Goal: Information Seeking & Learning: Learn about a topic

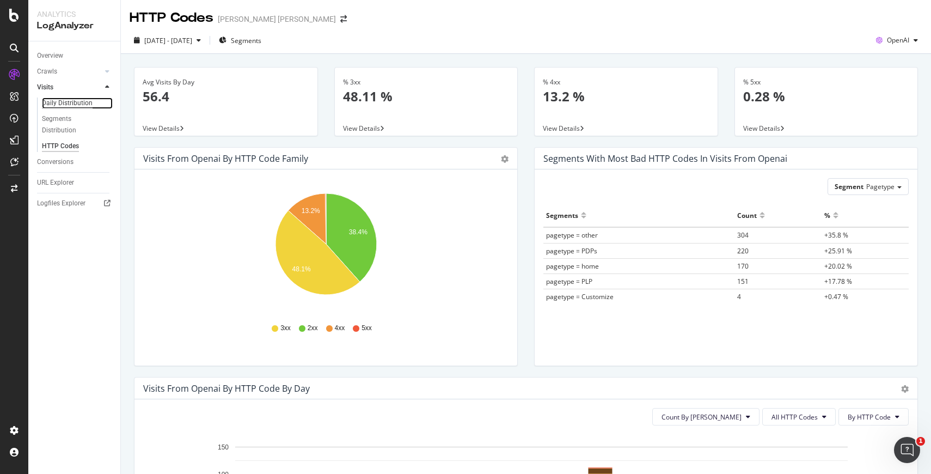
click at [68, 106] on div "Daily Distribution" at bounding box center [67, 102] width 51 height 11
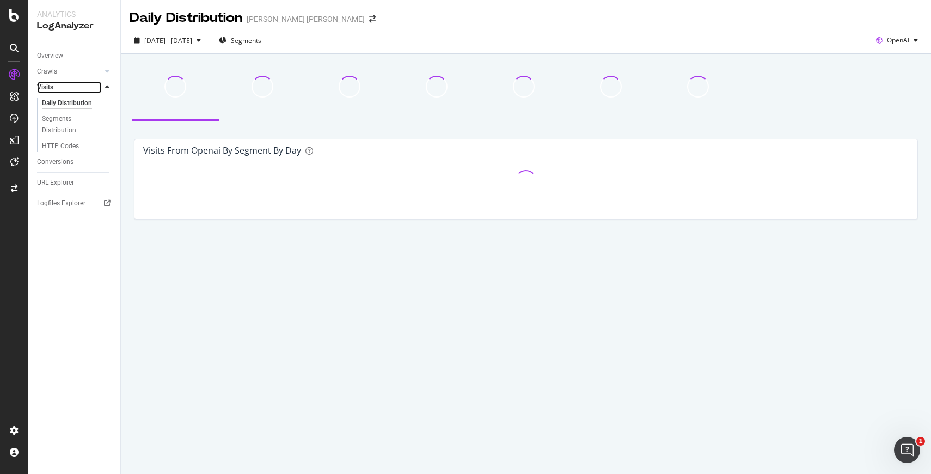
click at [71, 82] on link "Visits" at bounding box center [69, 87] width 65 height 11
click at [71, 70] on link "Crawls" at bounding box center [69, 71] width 65 height 11
click at [81, 88] on div "Daily Distribution" at bounding box center [67, 87] width 50 height 11
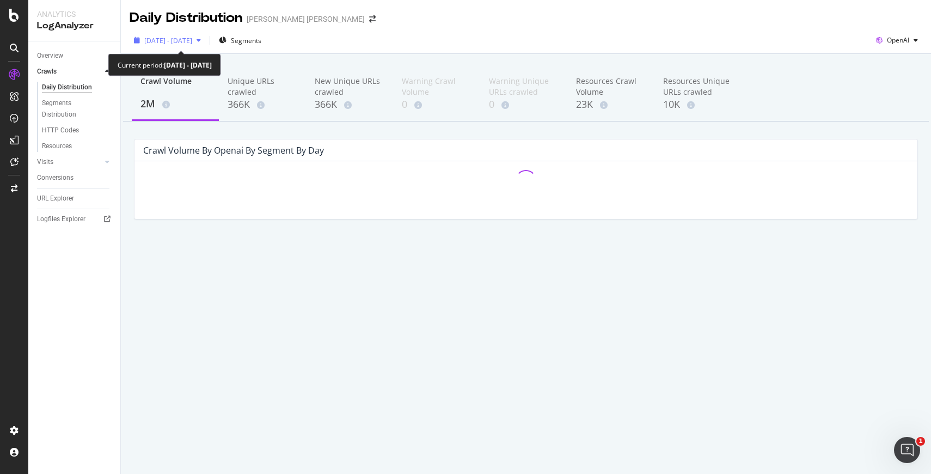
click at [192, 41] on span "[DATE] - [DATE]" at bounding box center [168, 40] width 48 height 9
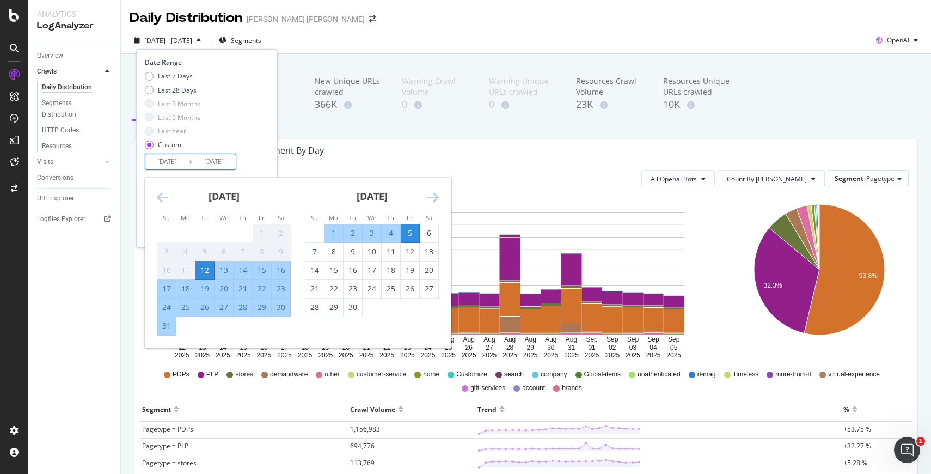
click at [176, 159] on input "[DATE]" at bounding box center [167, 161] width 44 height 15
click at [165, 195] on icon "Move backward to switch to the previous month." at bounding box center [162, 197] width 11 height 13
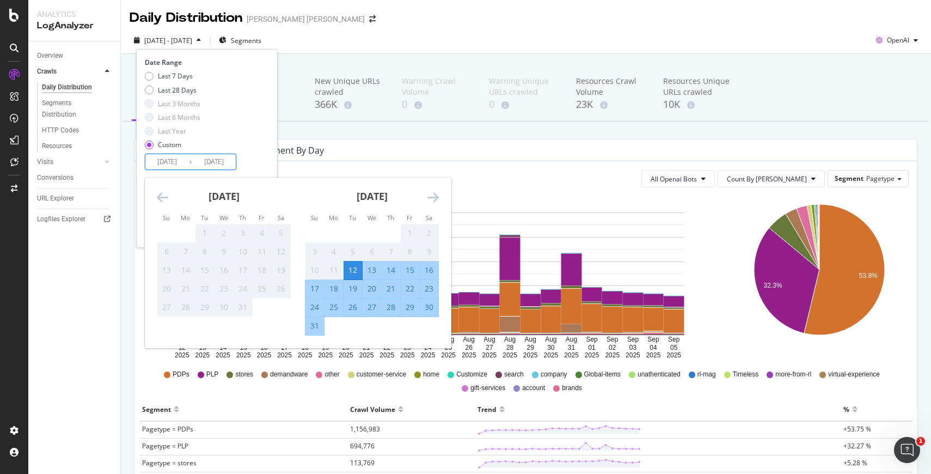
click at [435, 195] on icon "Move forward to switch to the next month." at bounding box center [433, 197] width 11 height 13
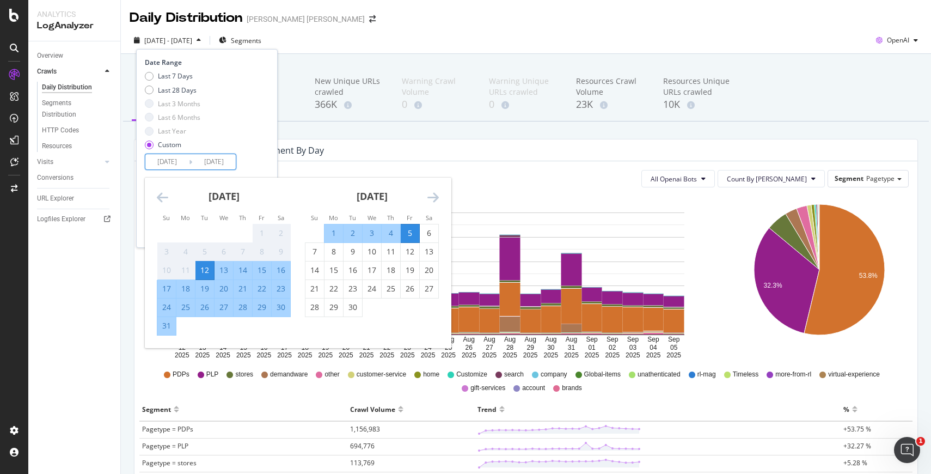
click at [433, 204] on icon "Move forward to switch to the next month." at bounding box center [433, 197] width 11 height 13
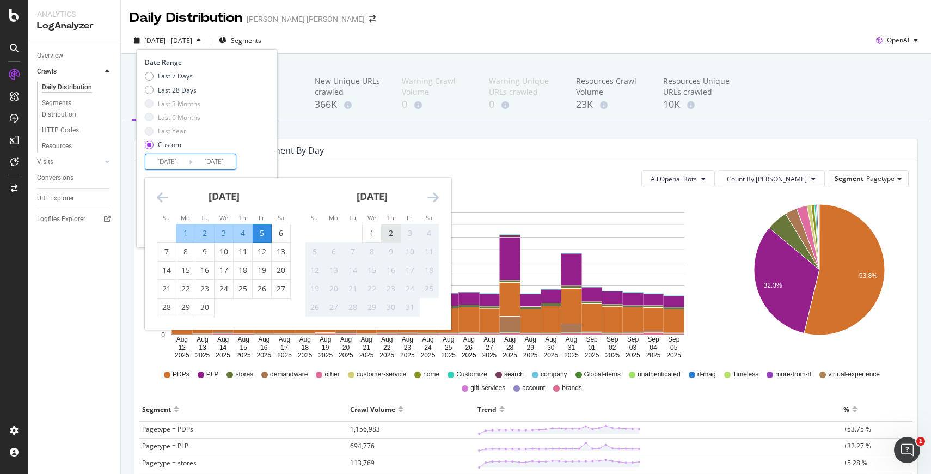
click at [388, 232] on div "2" at bounding box center [391, 233] width 19 height 11
click at [380, 235] on div "1" at bounding box center [372, 233] width 19 height 11
type input "[DATE]"
click at [162, 197] on icon "Move backward to switch to the previous month." at bounding box center [162, 197] width 11 height 13
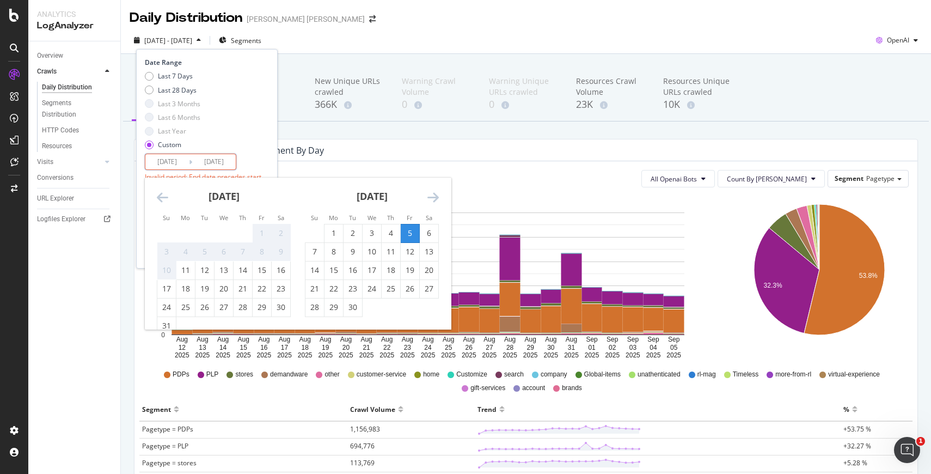
click at [162, 197] on icon "Move backward to switch to the previous month." at bounding box center [162, 197] width 11 height 13
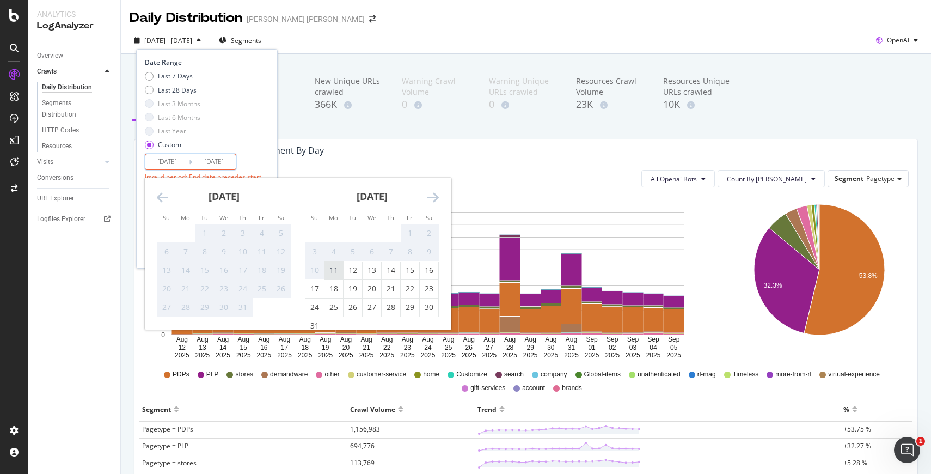
click at [337, 277] on div "11" at bounding box center [334, 270] width 19 height 18
click at [331, 269] on div "11" at bounding box center [334, 270] width 19 height 11
click at [441, 203] on div "[DATE] 1 2 3 4 5 6 7 8 9 10 11 12 13 14 15 16 17 18 19 20 21 22 23 24 25 26 27 …" at bounding box center [372, 257] width 148 height 158
click at [471, 192] on div "All Openai Bots Count By Day Segment Pagetype Hold CMD (⌘) while clicking to fi…" at bounding box center [526, 470] width 783 height 619
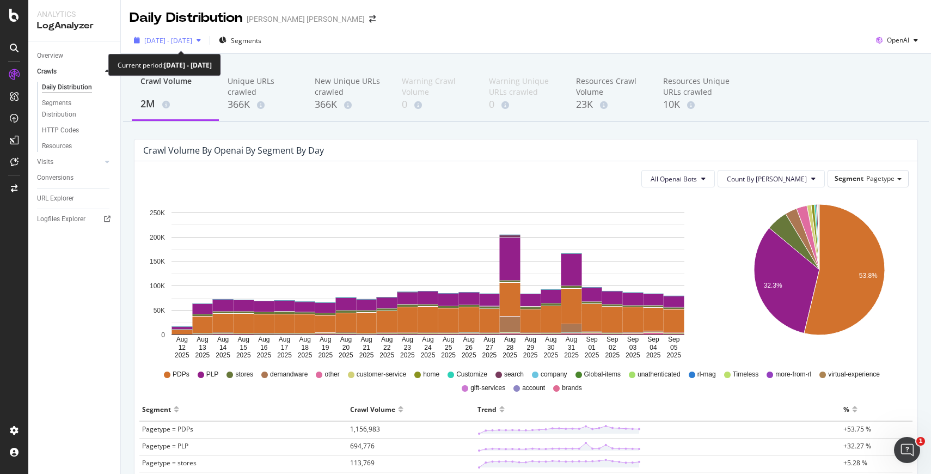
click at [181, 45] on div "[DATE] - [DATE]" at bounding box center [168, 40] width 76 height 16
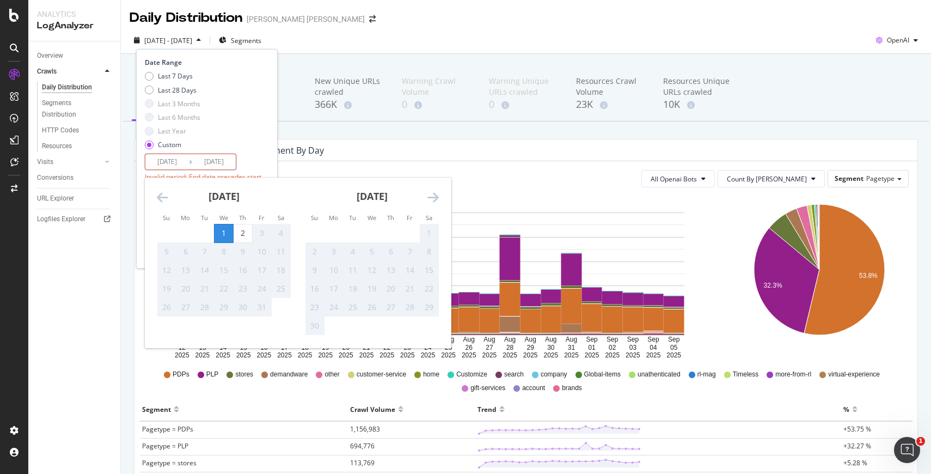
click at [203, 159] on input "[DATE]" at bounding box center [214, 161] width 44 height 15
click at [163, 200] on icon "Move backward to switch to the previous month." at bounding box center [162, 197] width 11 height 13
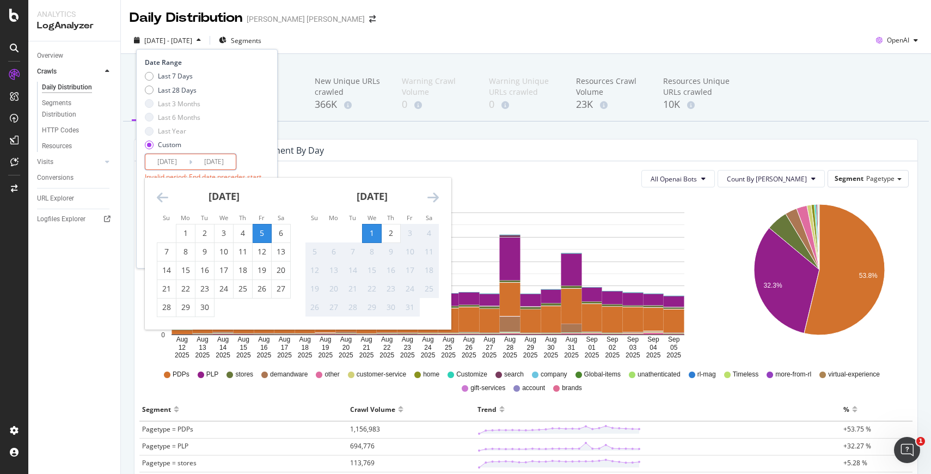
click at [164, 201] on icon "Move backward to switch to the previous month." at bounding box center [162, 197] width 11 height 13
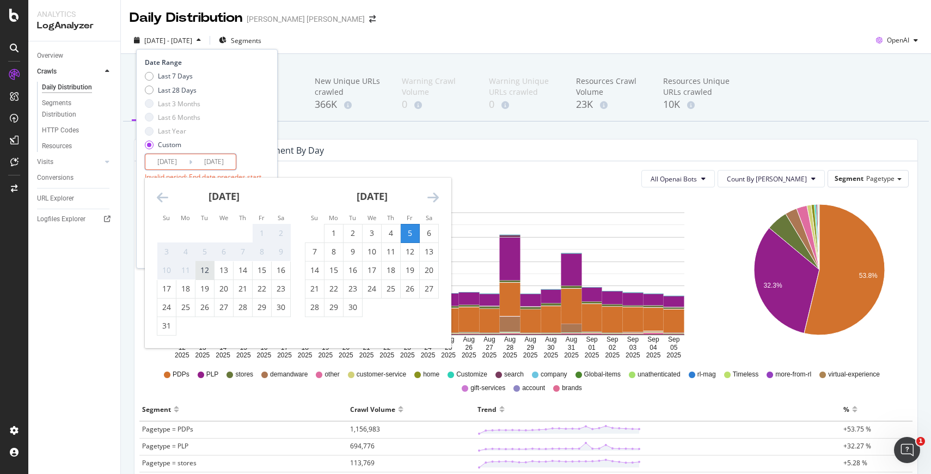
click at [209, 269] on div "12" at bounding box center [205, 270] width 19 height 11
type input "[DATE]"
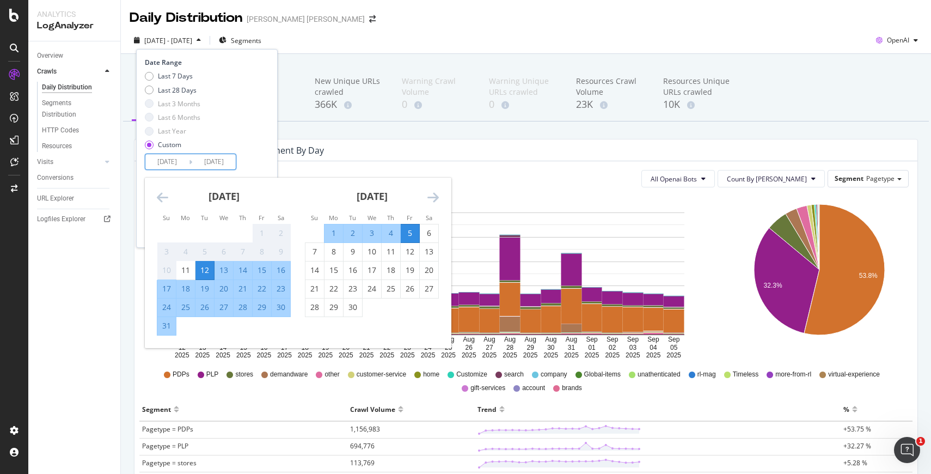
click at [437, 199] on icon "Move forward to switch to the next month." at bounding box center [433, 197] width 11 height 13
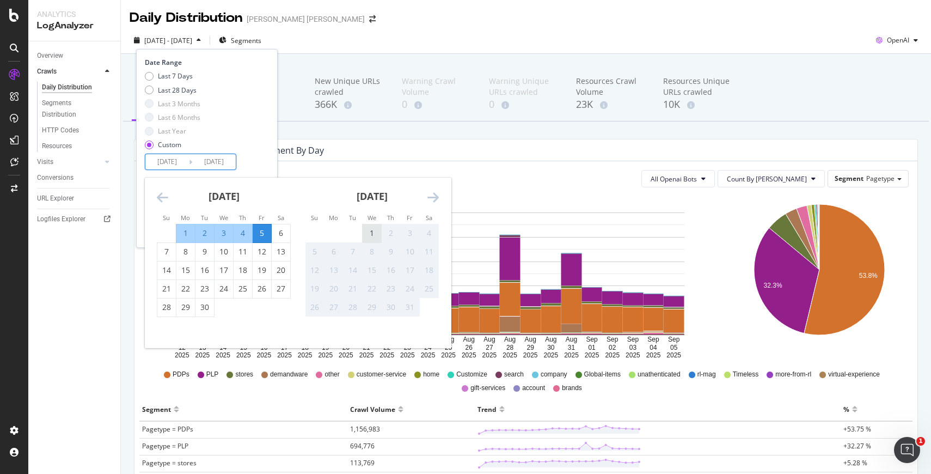
click at [371, 232] on div "1" at bounding box center [372, 233] width 19 height 11
type input "[DATE]"
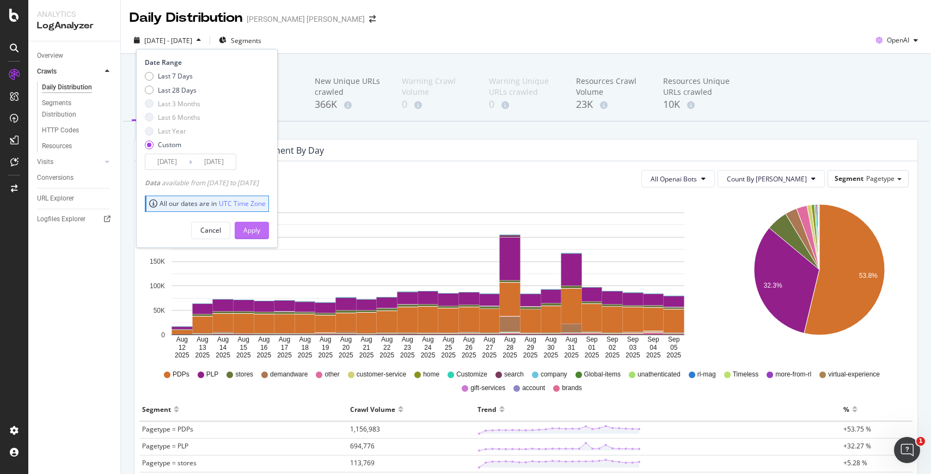
click at [260, 225] on div "Apply" at bounding box center [251, 229] width 17 height 9
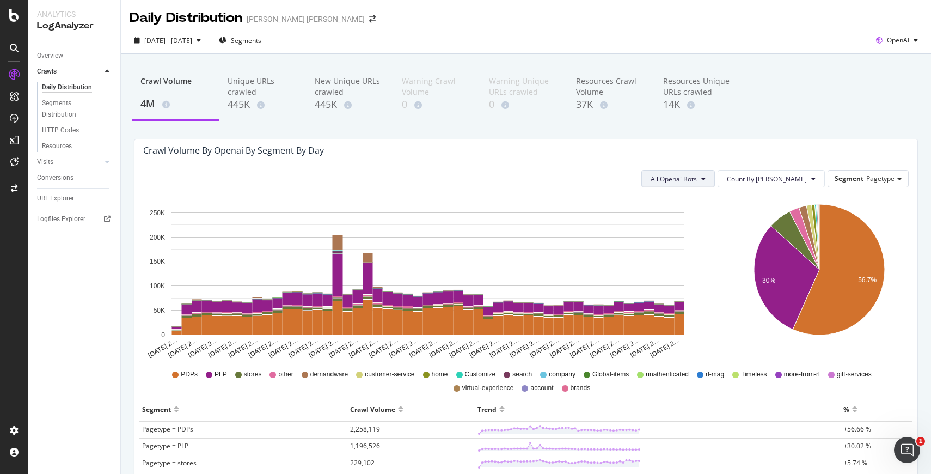
click at [706, 181] on icon at bounding box center [704, 178] width 4 height 7
click at [900, 44] on span "OpenAI" at bounding box center [898, 39] width 22 height 9
click at [773, 79] on div "Crawl Volume 4M Unique URLs crawled 445K New Unique URLs crawled 445K Warning C…" at bounding box center [526, 94] width 806 height 54
click at [858, 186] on div "Segment Pagetype" at bounding box center [868, 178] width 80 height 16
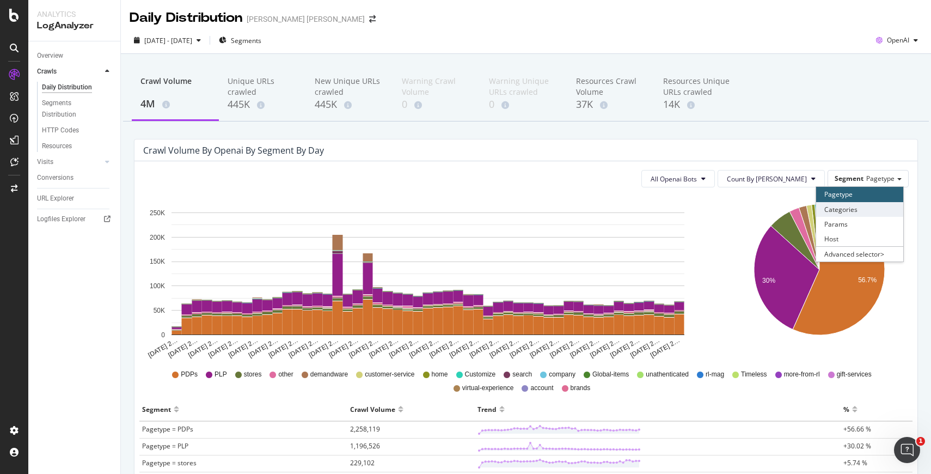
click at [849, 206] on div "Categories" at bounding box center [859, 209] width 87 height 15
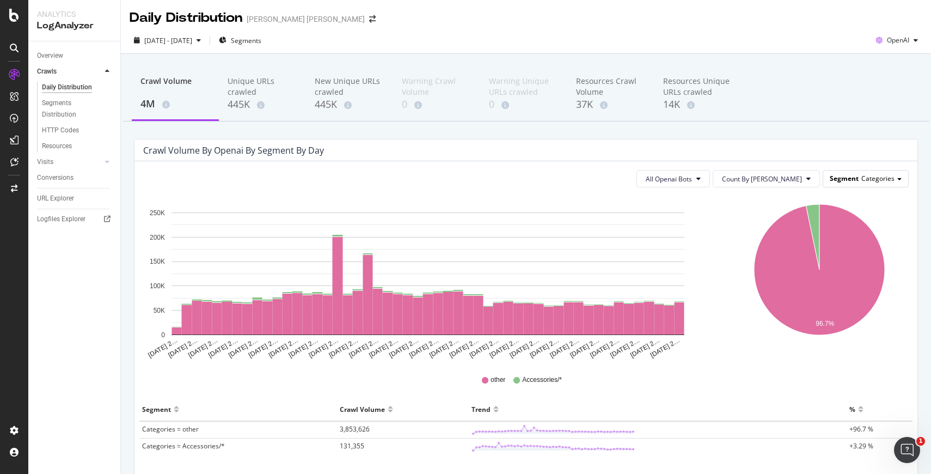
click at [864, 181] on span "Categories" at bounding box center [878, 178] width 33 height 9
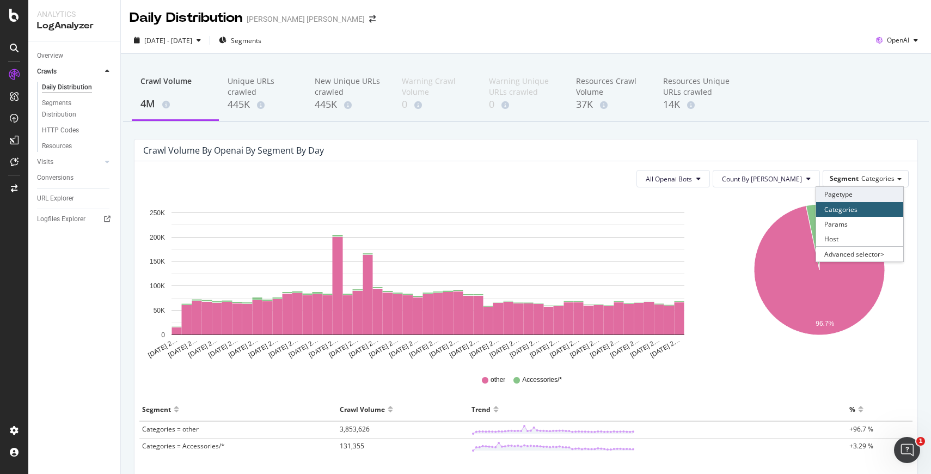
click at [854, 197] on div "Pagetype" at bounding box center [859, 194] width 87 height 15
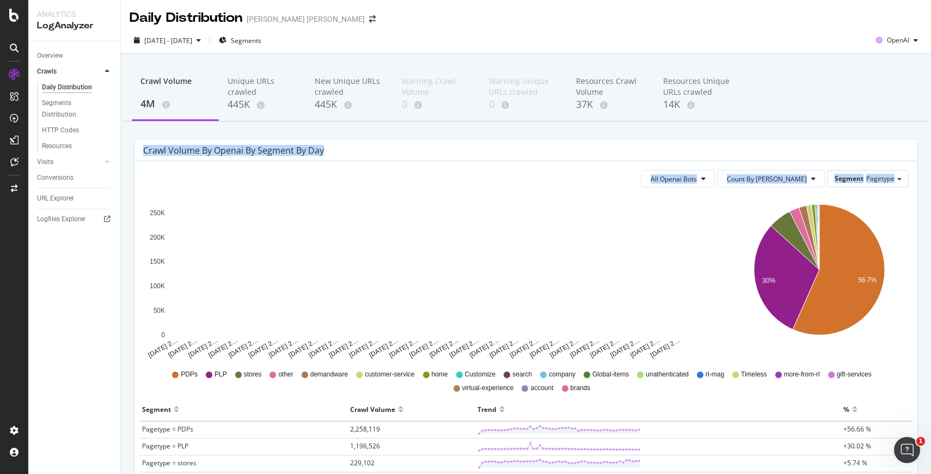
drag, startPoint x: 369, startPoint y: 140, endPoint x: 405, endPoint y: 255, distance: 121.1
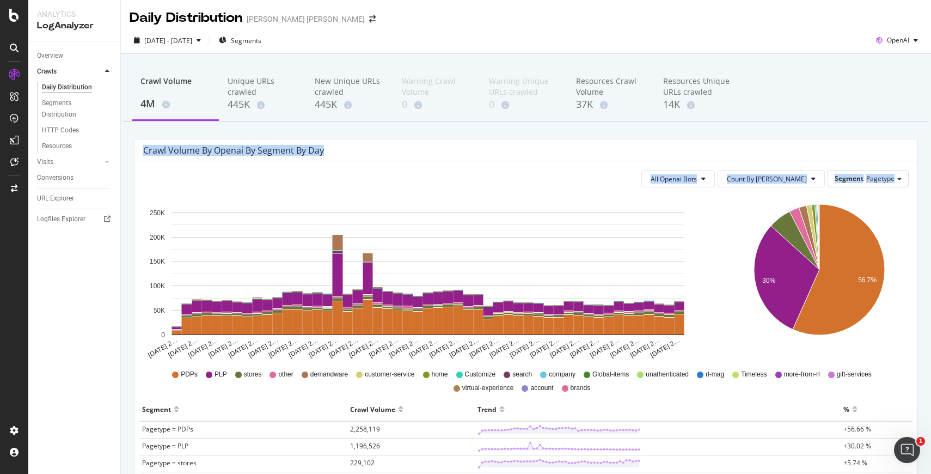
click at [405, 255] on div "Crawl Volume by openai by Segment by Day All Openai Bots Count By Day Segment P…" at bounding box center [526, 460] width 784 height 642
click at [261, 38] on span "Segments" at bounding box center [246, 40] width 31 height 9
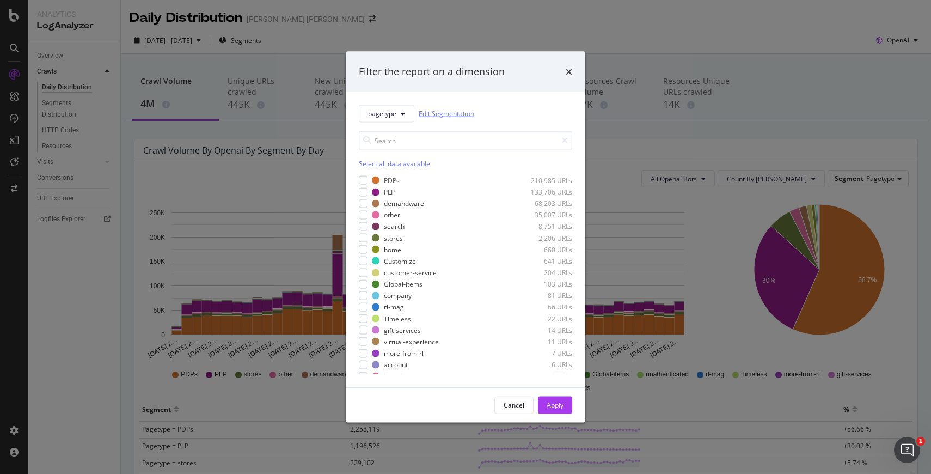
click at [440, 114] on link "Edit Segmentation" at bounding box center [447, 113] width 56 height 11
click at [569, 70] on icon "times" at bounding box center [569, 71] width 7 height 9
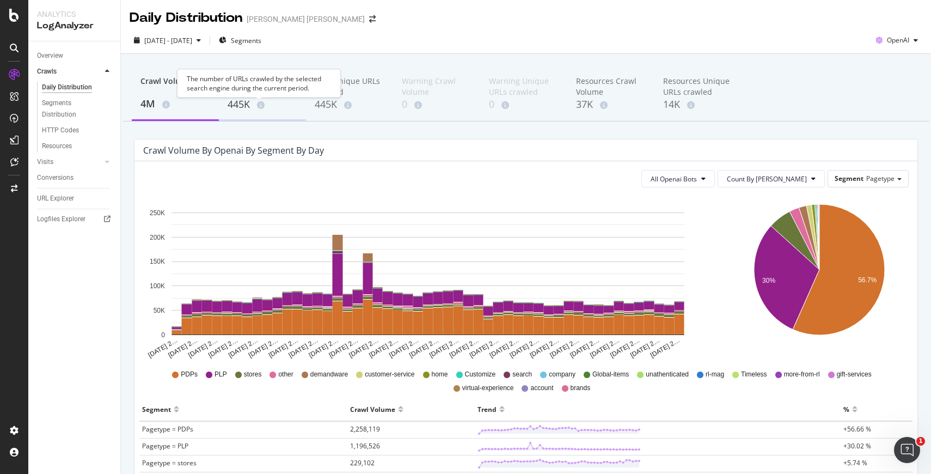
click at [245, 102] on div "445K" at bounding box center [263, 104] width 70 height 14
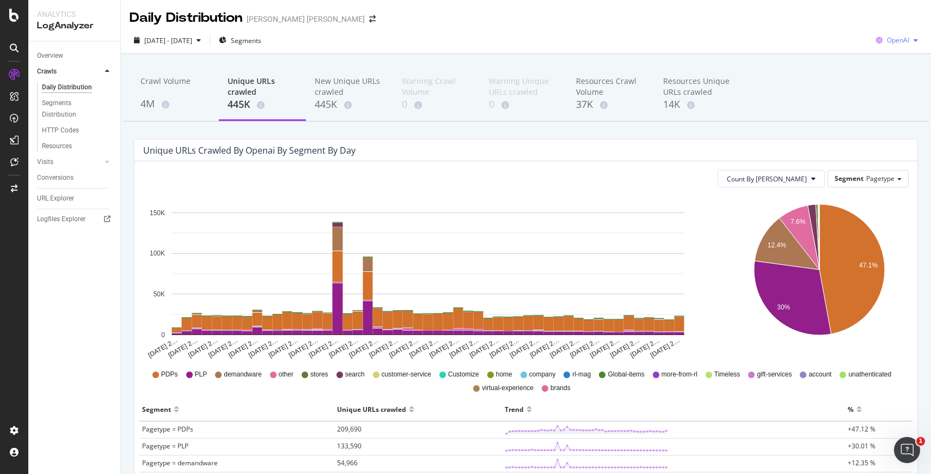
click at [897, 44] on span "OpenAI" at bounding box center [898, 39] width 22 height 9
click at [892, 65] on span "Google" at bounding box center [899, 62] width 40 height 10
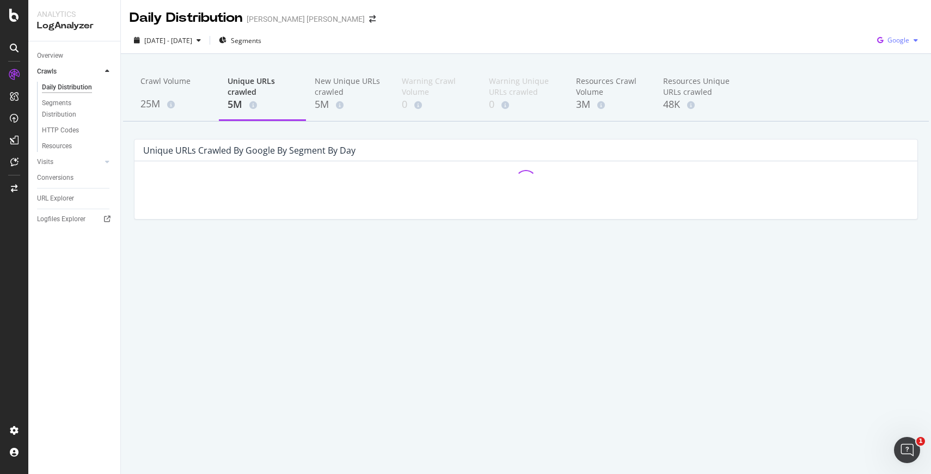
click at [903, 44] on span "Google" at bounding box center [899, 39] width 22 height 9
click at [888, 81] on span "Bing" at bounding box center [899, 82] width 40 height 10
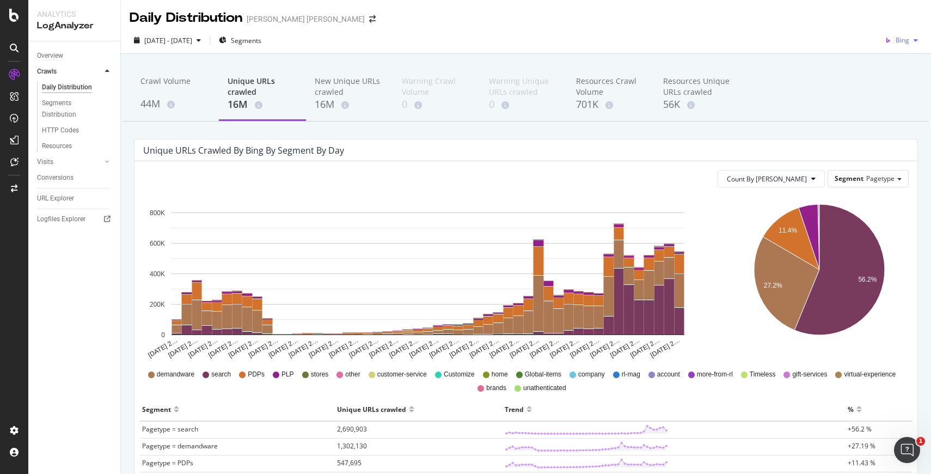
click at [912, 40] on div "button" at bounding box center [916, 40] width 13 height 7
click at [892, 99] on span "OpenAI" at bounding box center [899, 102] width 40 height 10
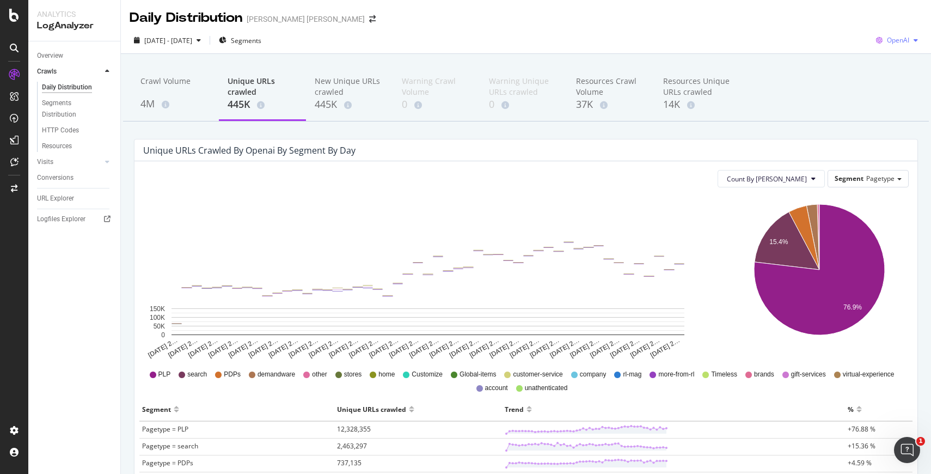
click at [906, 41] on span "OpenAI" at bounding box center [898, 39] width 22 height 9
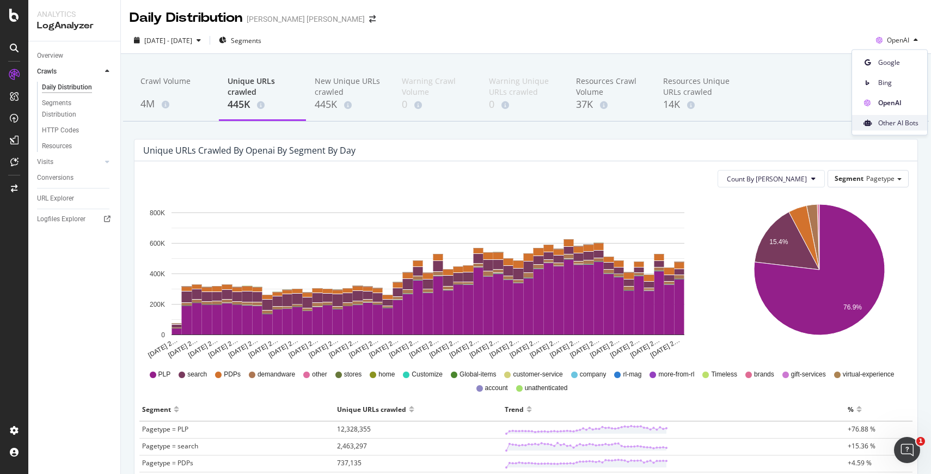
click at [881, 120] on span "Other AI Bots" at bounding box center [899, 123] width 40 height 10
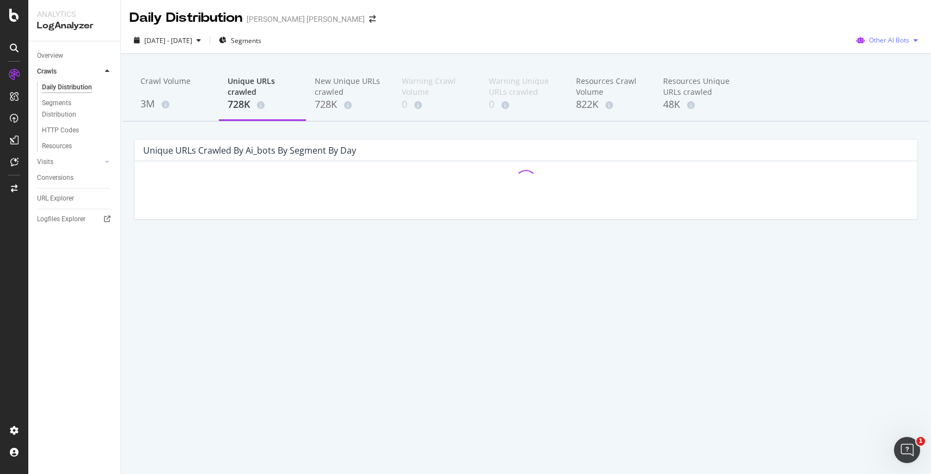
click at [911, 41] on div "button" at bounding box center [916, 40] width 13 height 7
click at [895, 67] on div "Google" at bounding box center [887, 62] width 77 height 16
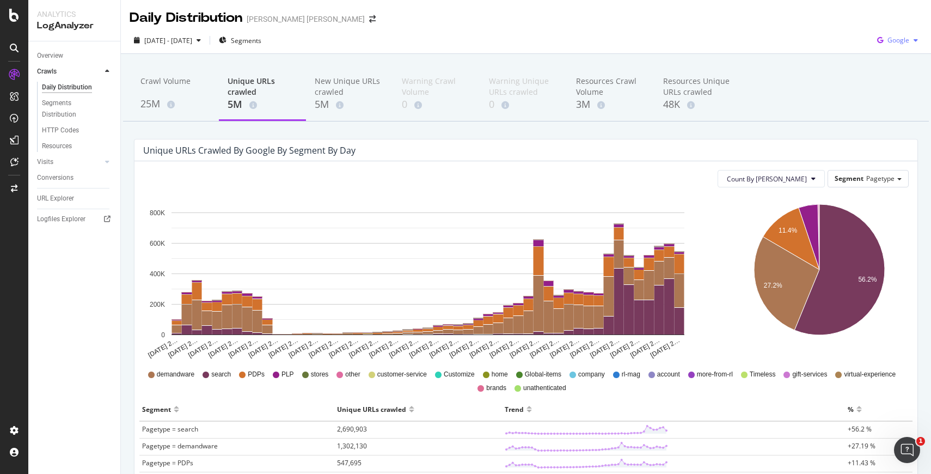
click at [910, 35] on div "Google" at bounding box center [898, 40] width 50 height 16
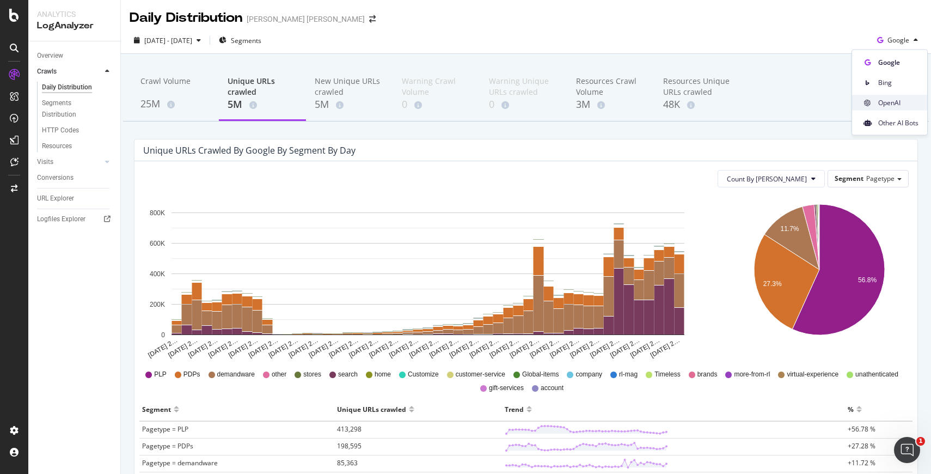
click at [890, 100] on span "OpenAI" at bounding box center [899, 102] width 40 height 10
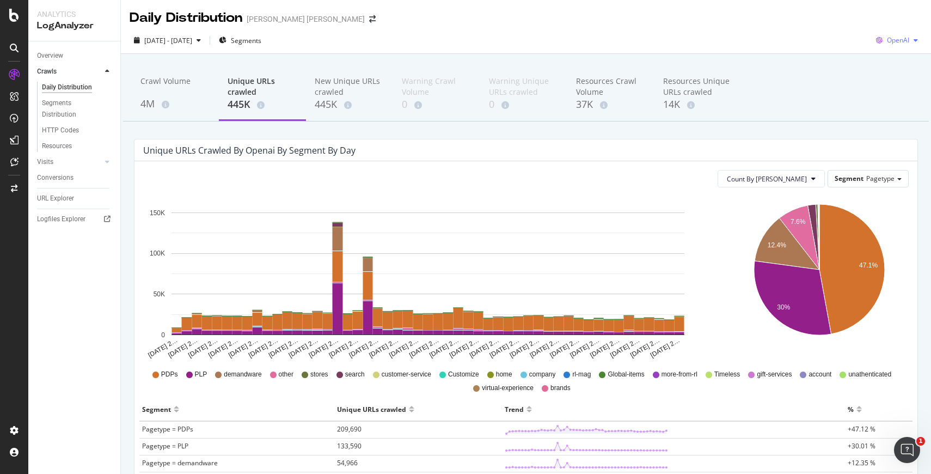
click at [908, 42] on span "OpenAI" at bounding box center [898, 39] width 22 height 9
click at [893, 87] on span "Bing" at bounding box center [899, 82] width 40 height 10
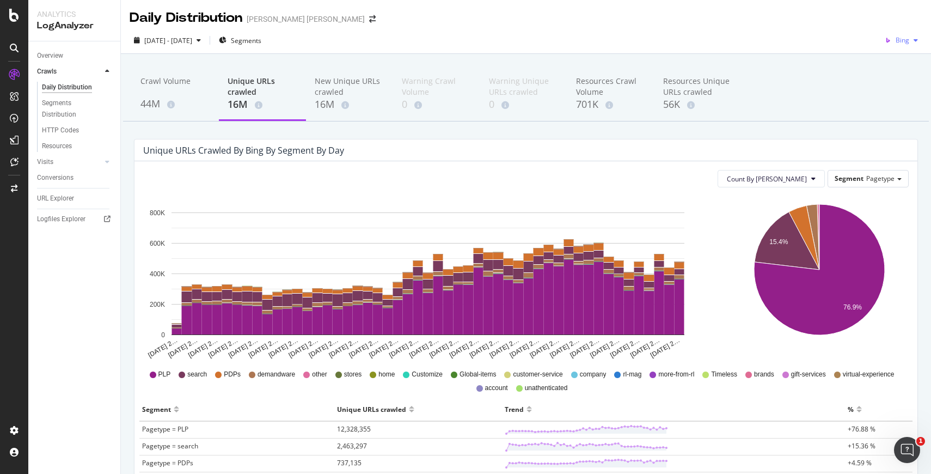
click at [904, 46] on div "Bing" at bounding box center [902, 40] width 42 height 16
click at [888, 84] on span "Bing" at bounding box center [899, 82] width 40 height 10
click at [785, 49] on div "[DATE] - [DATE] Segments Bing" at bounding box center [526, 43] width 810 height 22
click at [156, 89] on div "Crawl Volume" at bounding box center [176, 86] width 70 height 21
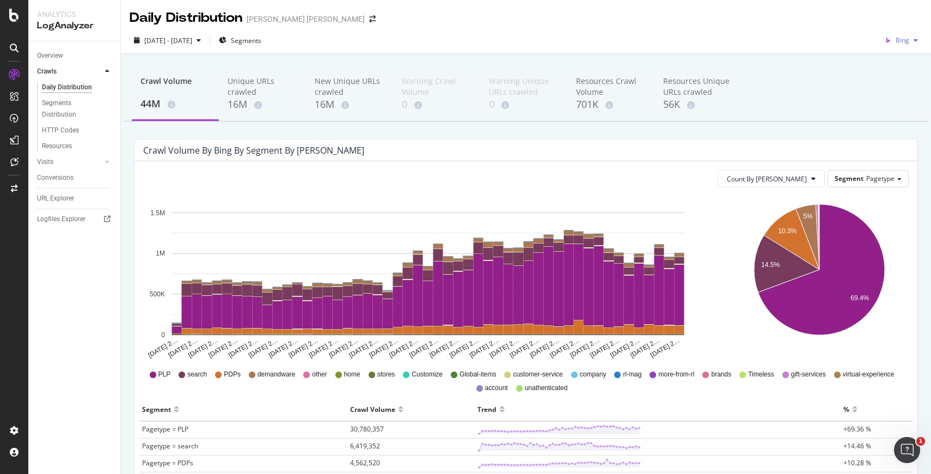
click at [905, 40] on span "Bing" at bounding box center [903, 39] width 14 height 9
click at [833, 70] on div "Crawl Volume 44M Unique URLs crawled 16M New Unique URLs crawled 16M Warning Cr…" at bounding box center [526, 94] width 806 height 54
click at [897, 39] on span "Bing" at bounding box center [903, 39] width 14 height 9
click at [901, 98] on span "OpenAI" at bounding box center [899, 102] width 40 height 10
